Goal: Transaction & Acquisition: Purchase product/service

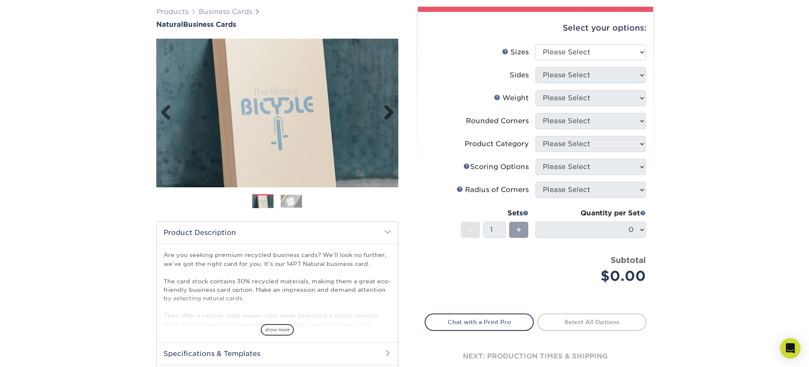
scroll to position [83, 0]
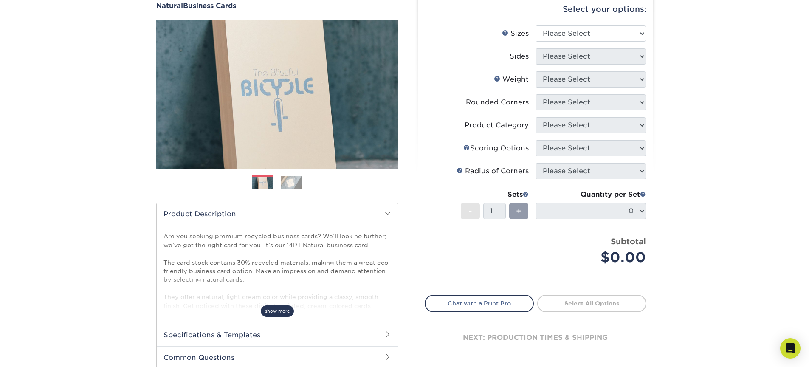
click at [285, 307] on span "show more" at bounding box center [277, 310] width 33 height 11
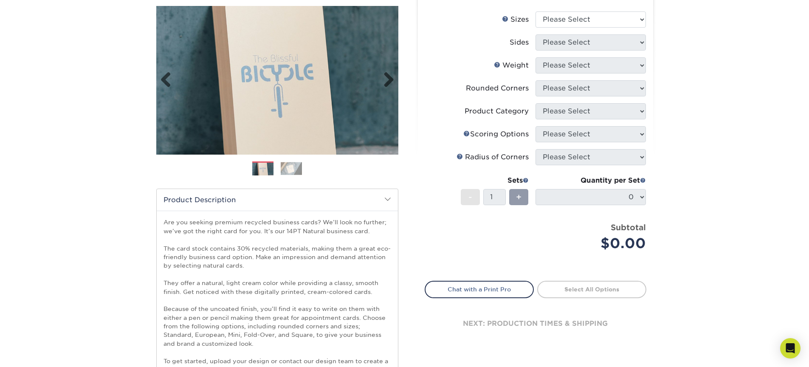
scroll to position [98, 0]
click at [290, 169] on img at bounding box center [291, 167] width 21 height 13
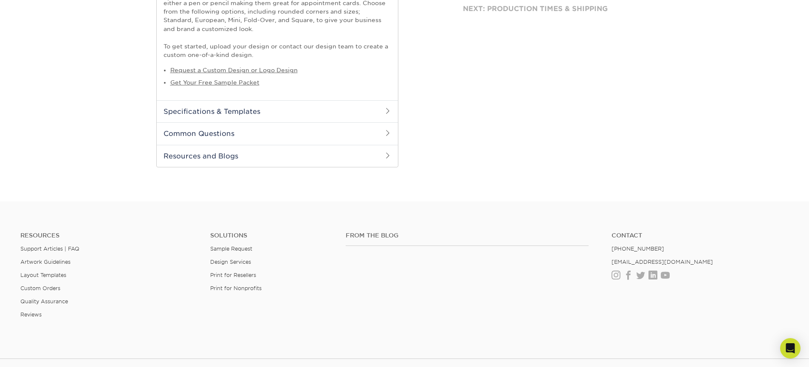
scroll to position [0, 0]
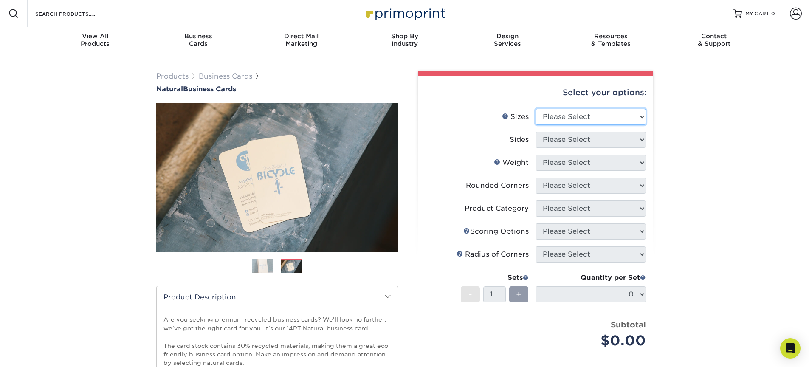
click at [597, 115] on select "Please Select 1.5" x 3.5" - Mini 1.75" x 3.5" - Mini 2" x 2" - Square 2" x 3" -…" at bounding box center [590, 117] width 110 height 16
select select "2.00x3.50"
click at [535, 109] on select "Please Select 1.5" x 3.5" - Mini 1.75" x 3.5" - Mini 2" x 2" - Square 2" x 3" -…" at bounding box center [590, 117] width 110 height 16
click at [596, 151] on li "Sides Please Select Print Both Sides Print Front Only" at bounding box center [535, 143] width 221 height 23
click at [599, 143] on select "Please Select Print Both Sides Print Front Only" at bounding box center [590, 140] width 110 height 16
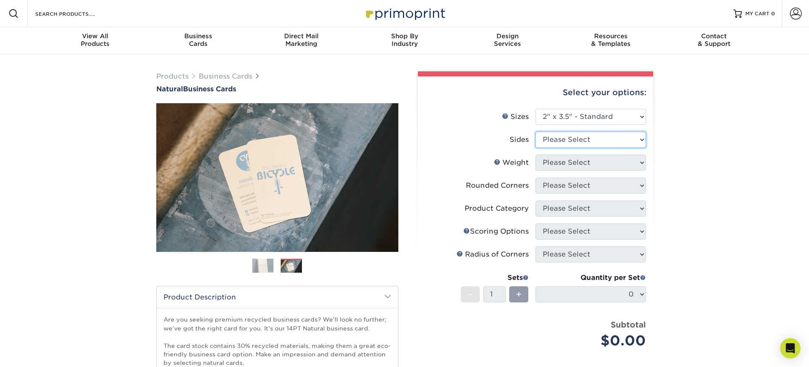
select select "13abbda7-1d64-4f25-8bb2-c179b224825d"
click at [535, 132] on select "Please Select Print Both Sides Print Front Only" at bounding box center [590, 140] width 110 height 16
click at [594, 161] on select "Please Select" at bounding box center [590, 163] width 110 height 16
select select "14PTNT"
click at [535, 155] on select "Please Select 14PTNT" at bounding box center [590, 163] width 110 height 16
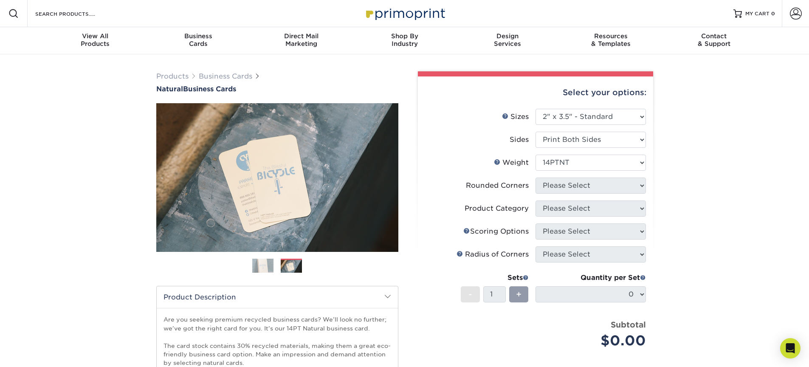
click at [0, 0] on select at bounding box center [0, 0] width 0 height 0
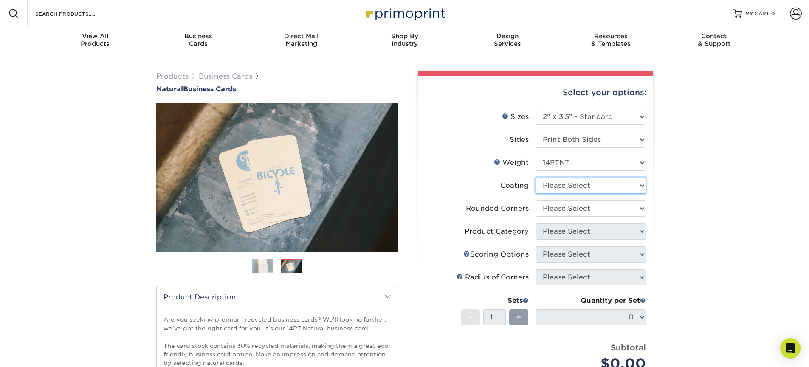
click at [582, 186] on select at bounding box center [590, 185] width 110 height 16
select select "3e7618de-abca-4bda-9f97-8b9129e913d8"
click at [535, 177] on select at bounding box center [590, 185] width 110 height 16
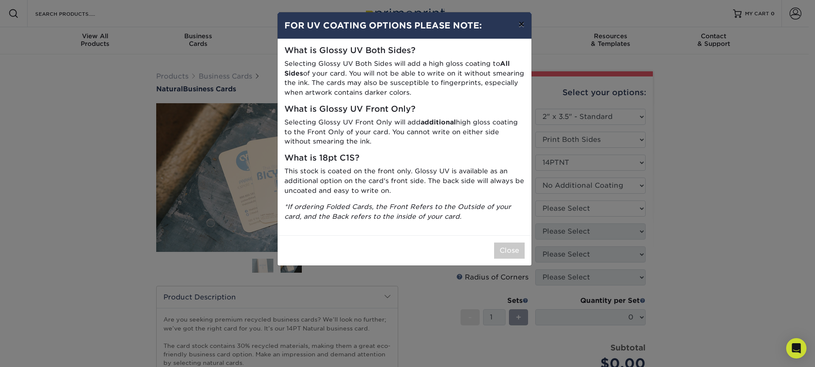
click at [524, 23] on button "×" at bounding box center [521, 24] width 20 height 24
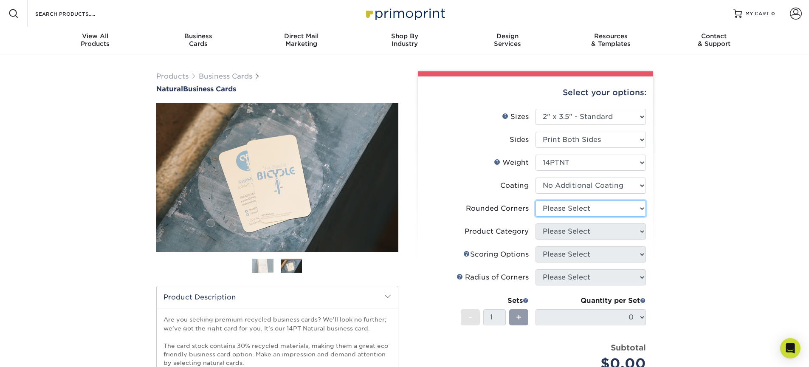
click at [574, 202] on select "Please Select Yes - Round 2 Corners Yes - Round 4 Corners No" at bounding box center [590, 208] width 110 height 16
select select "7672df9e-0e0a-464d-8e1f-920c575e4da3"
click at [535, 200] on select "Please Select Yes - Round 2 Corners Yes - Round 4 Corners No" at bounding box center [590, 208] width 110 height 16
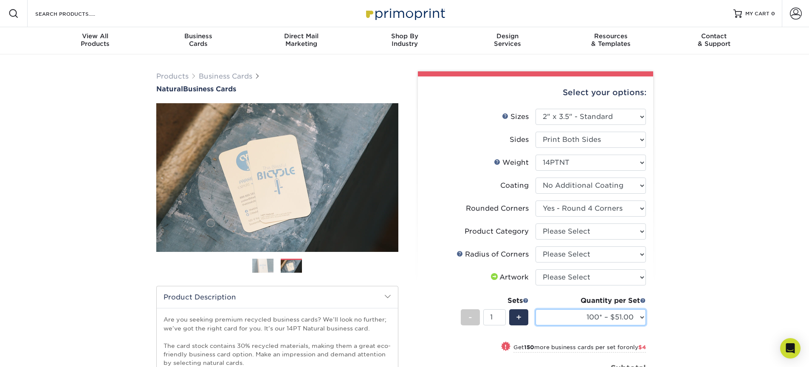
click at [640, 317] on select "100* – $51.00 250* – $55.00 500* – $62.00 1000* – $109.00" at bounding box center [590, 317] width 110 height 16
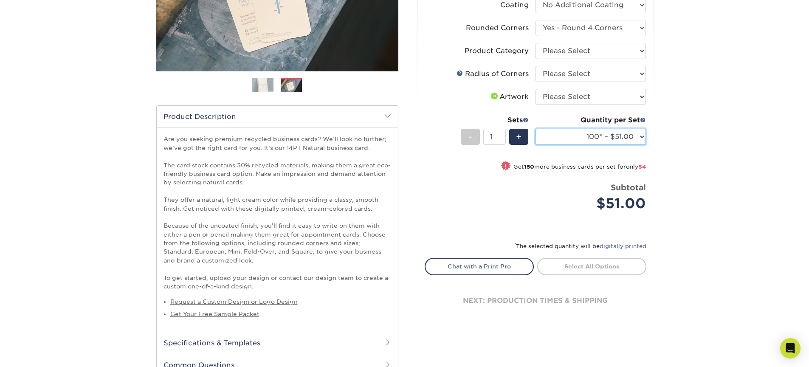
scroll to position [138, 0]
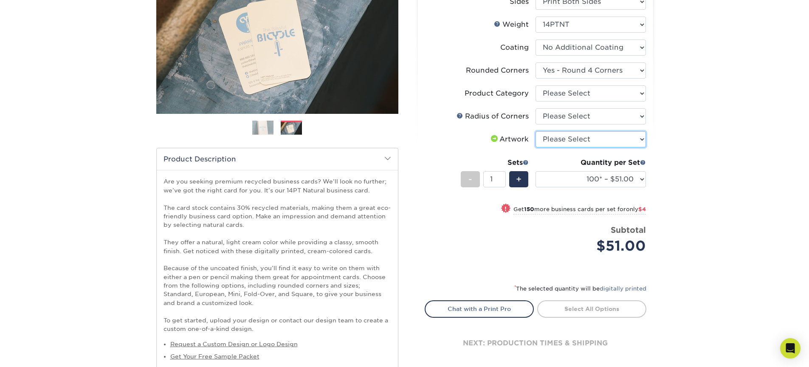
click at [573, 141] on select "Please Select I will upload files I need a design - $100" at bounding box center [590, 139] width 110 height 16
select select "upload"
click at [535, 131] on select "Please Select I will upload files I need a design - $100" at bounding box center [590, 139] width 110 height 16
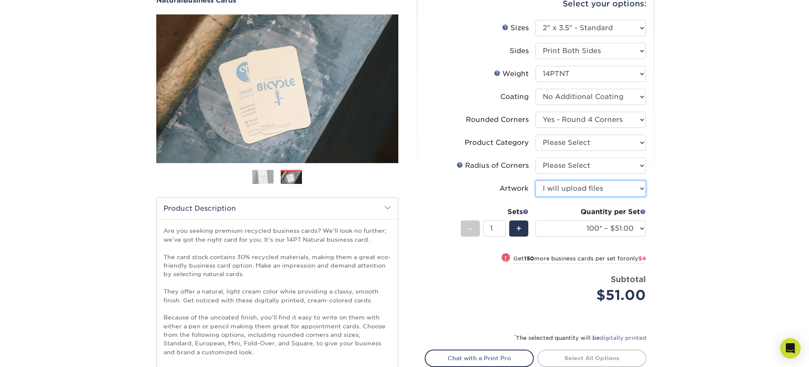
scroll to position [65, 0]
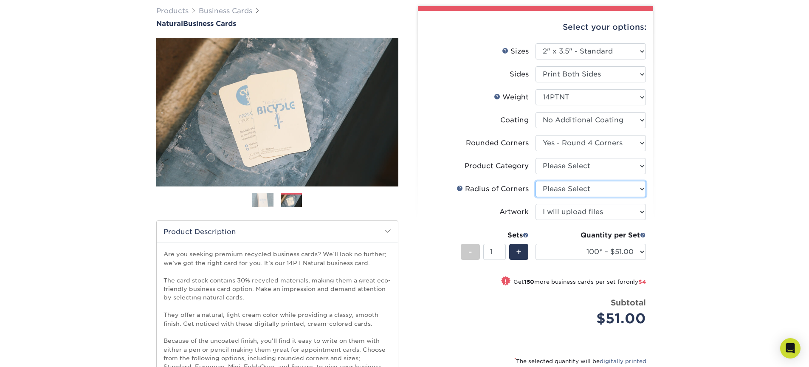
click at [587, 190] on select "Please Select Rounded 1/8" Rounded 1/4"" at bounding box center [590, 189] width 110 height 16
